Goal: Task Accomplishment & Management: Use online tool/utility

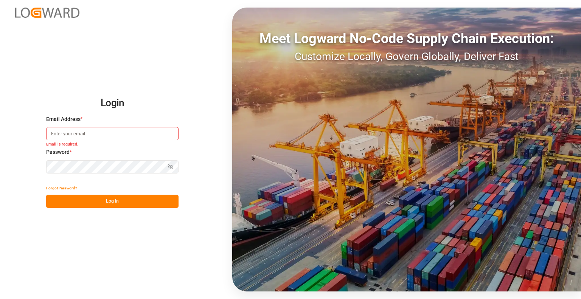
click at [94, 133] on input at bounding box center [112, 133] width 132 height 13
paste input "[PERSON_NAME][EMAIL_ADDRESS][DOMAIN_NAME]"
type input "[PERSON_NAME][EMAIL_ADDRESS][DOMAIN_NAME]"
click at [96, 202] on button "Log In" at bounding box center [112, 201] width 132 height 13
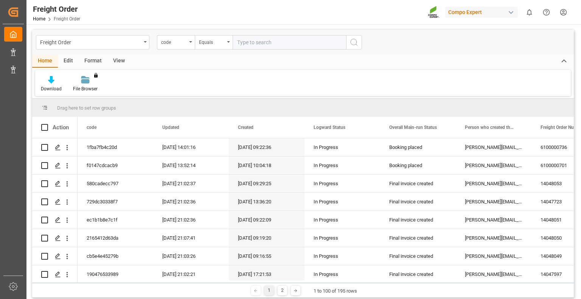
click at [68, 62] on div "Edit" at bounding box center [68, 61] width 21 height 13
click at [115, 60] on div "View" at bounding box center [118, 61] width 23 height 13
click at [45, 84] on div "Default" at bounding box center [48, 84] width 26 height 17
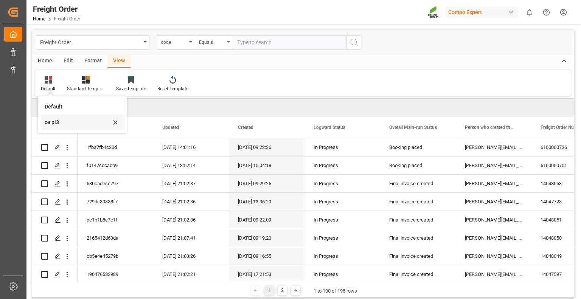
click at [63, 121] on div "ce pl3" at bounding box center [78, 122] width 66 height 8
